Goal: Go to known website: Access a specific website the user already knows

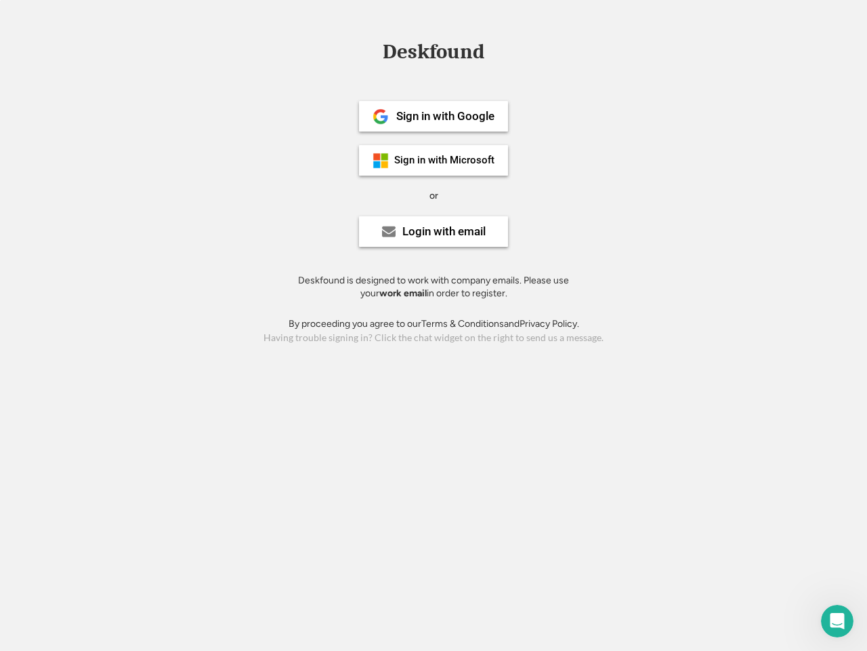
click at [434, 194] on div "or" at bounding box center [434, 196] width 9 height 14
click at [434, 54] on div "Deskfound" at bounding box center [433, 51] width 115 height 21
click at [371, 51] on div "Deskfound" at bounding box center [433, 54] width 867 height 26
click at [434, 54] on div "Deskfound" at bounding box center [433, 51] width 115 height 21
click at [434, 195] on div "or" at bounding box center [434, 196] width 9 height 14
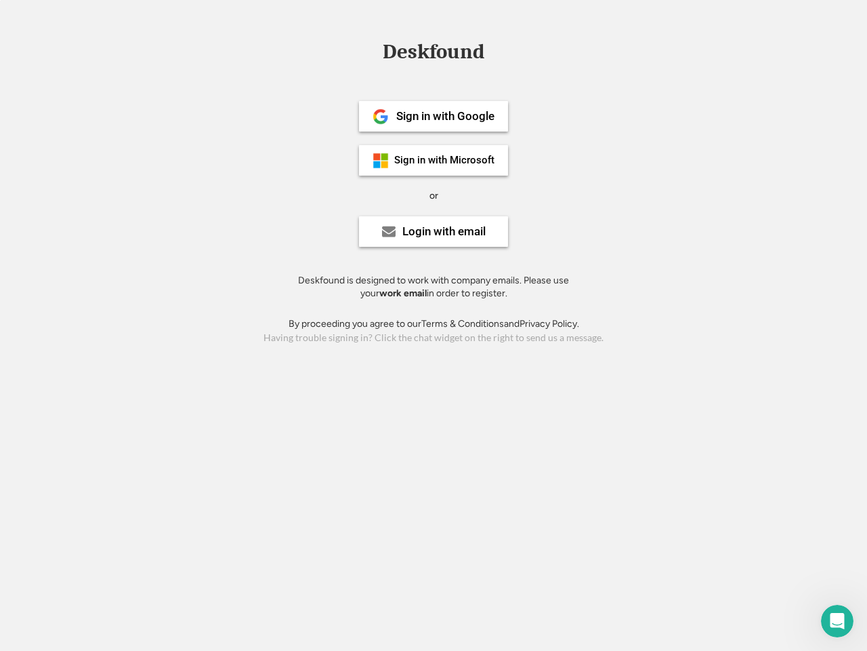
click at [434, 116] on div "Sign in with Google" at bounding box center [445, 116] width 98 height 12
click at [445, 116] on div "Sign in with Google" at bounding box center [445, 116] width 98 height 12
click at [381, 117] on img at bounding box center [381, 116] width 16 height 16
click at [434, 160] on div "Sign in with Microsoft" at bounding box center [444, 160] width 100 height 10
click at [445, 160] on div "Sign in with Microsoft" at bounding box center [444, 160] width 100 height 10
